Goal: Task Accomplishment & Management: Manage account settings

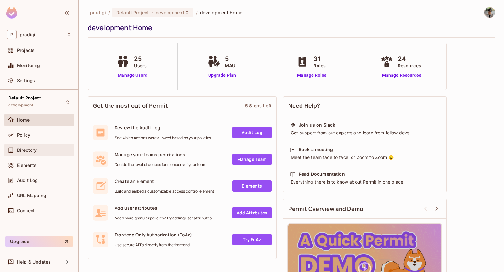
click at [42, 147] on div "Directory" at bounding box center [39, 151] width 65 height 8
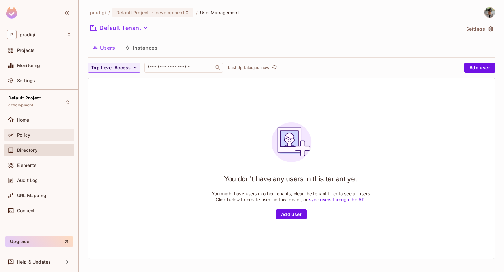
click at [43, 137] on div "Policy" at bounding box center [39, 135] width 65 height 8
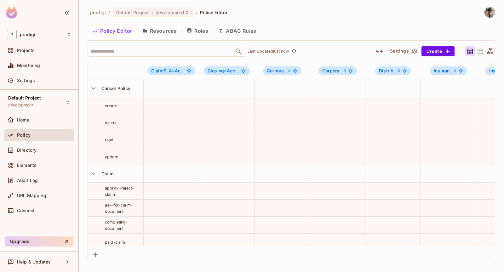
click at [194, 35] on button "Roles" at bounding box center [198, 31] width 32 height 16
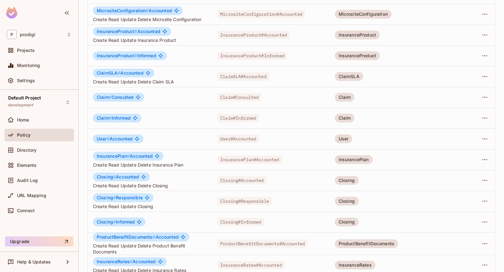
scroll to position [9, 0]
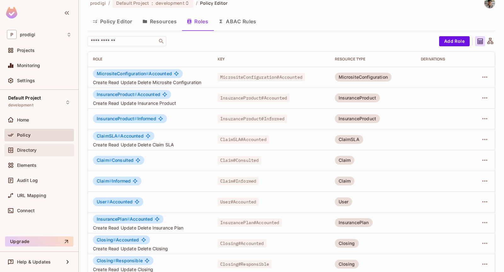
click at [27, 153] on div "Directory" at bounding box center [39, 151] width 65 height 8
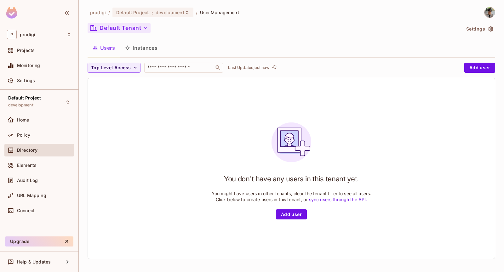
click at [139, 23] on button "Default Tenant" at bounding box center [119, 28] width 63 height 10
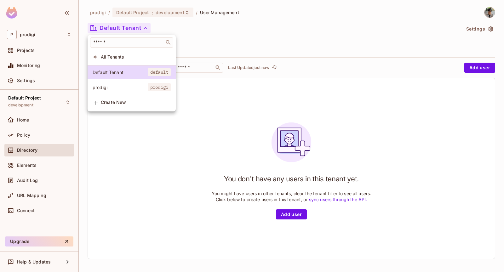
click at [119, 91] on li "prodigi prodigi" at bounding box center [132, 88] width 88 height 14
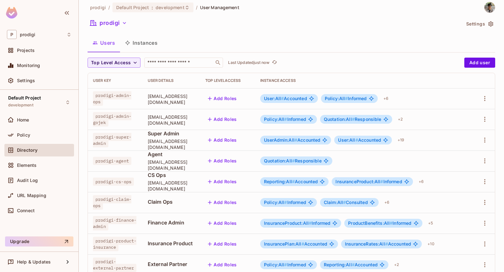
scroll to position [167, 0]
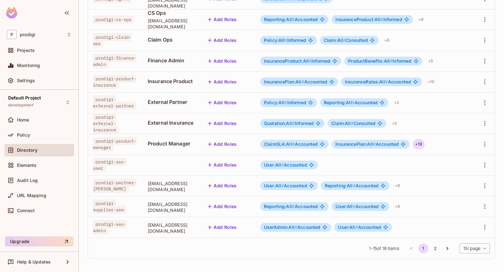
click at [424, 141] on div "+ 13" at bounding box center [419, 144] width 12 height 10
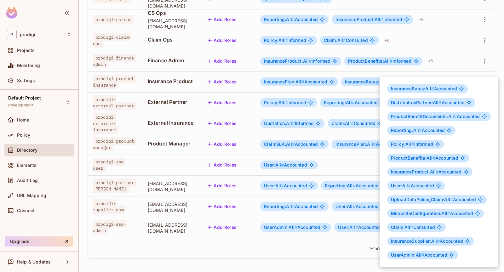
click at [215, 167] on div at bounding box center [252, 136] width 504 height 272
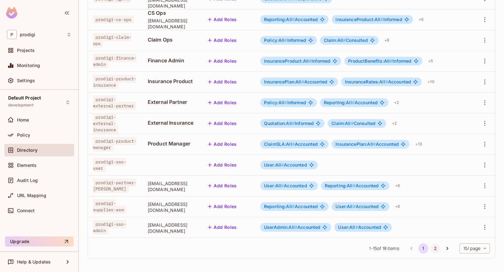
click at [433, 248] on button "2" at bounding box center [435, 249] width 10 height 10
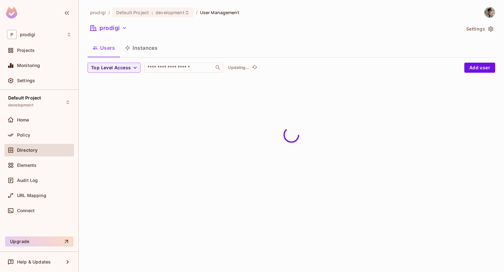
scroll to position [0, 0]
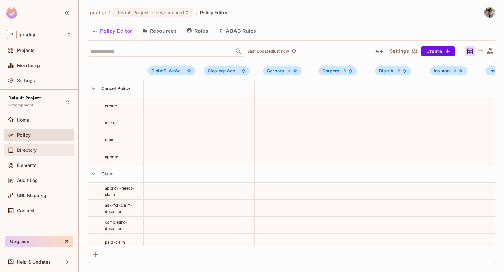
click at [42, 148] on div "Directory" at bounding box center [44, 150] width 55 height 5
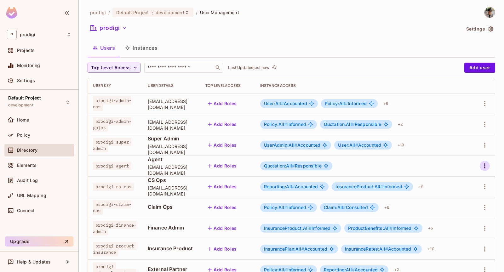
click at [486, 163] on icon "button" at bounding box center [485, 166] width 8 height 8
click at [423, 162] on div at bounding box center [252, 136] width 504 height 272
click at [255, 174] on td "Add Roles" at bounding box center [227, 166] width 55 height 21
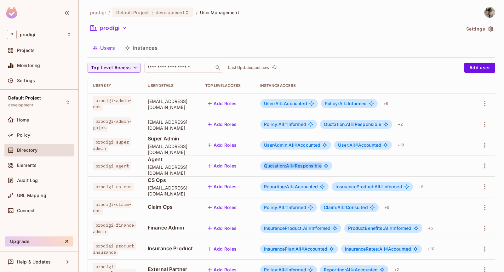
click at [168, 173] on td "Agent prodigi-agent@prodiginow.com" at bounding box center [172, 166] width 58 height 21
click at [173, 171] on span "prodigi-agent@prodiginow.com" at bounding box center [172, 170] width 48 height 12
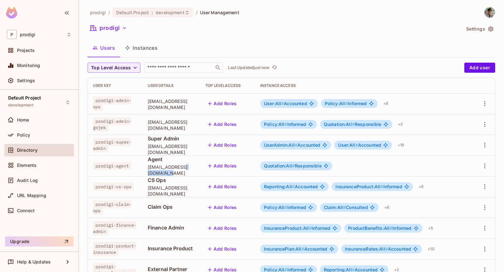
click at [173, 171] on span "prodigi-agent@prodiginow.com" at bounding box center [172, 170] width 48 height 12
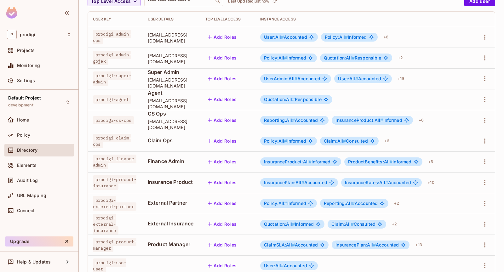
scroll to position [80, 0]
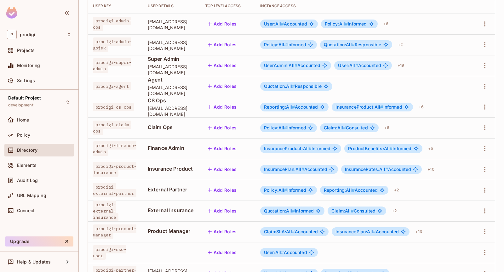
click at [239, 86] on button "Add Roles" at bounding box center [222, 86] width 34 height 10
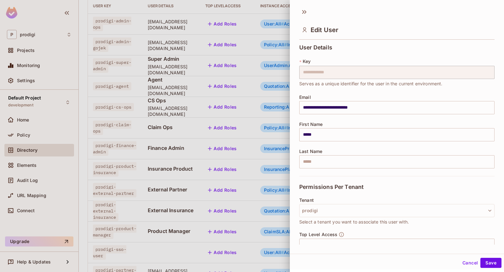
click at [196, 115] on div at bounding box center [252, 136] width 504 height 272
